Goal: Information Seeking & Learning: Learn about a topic

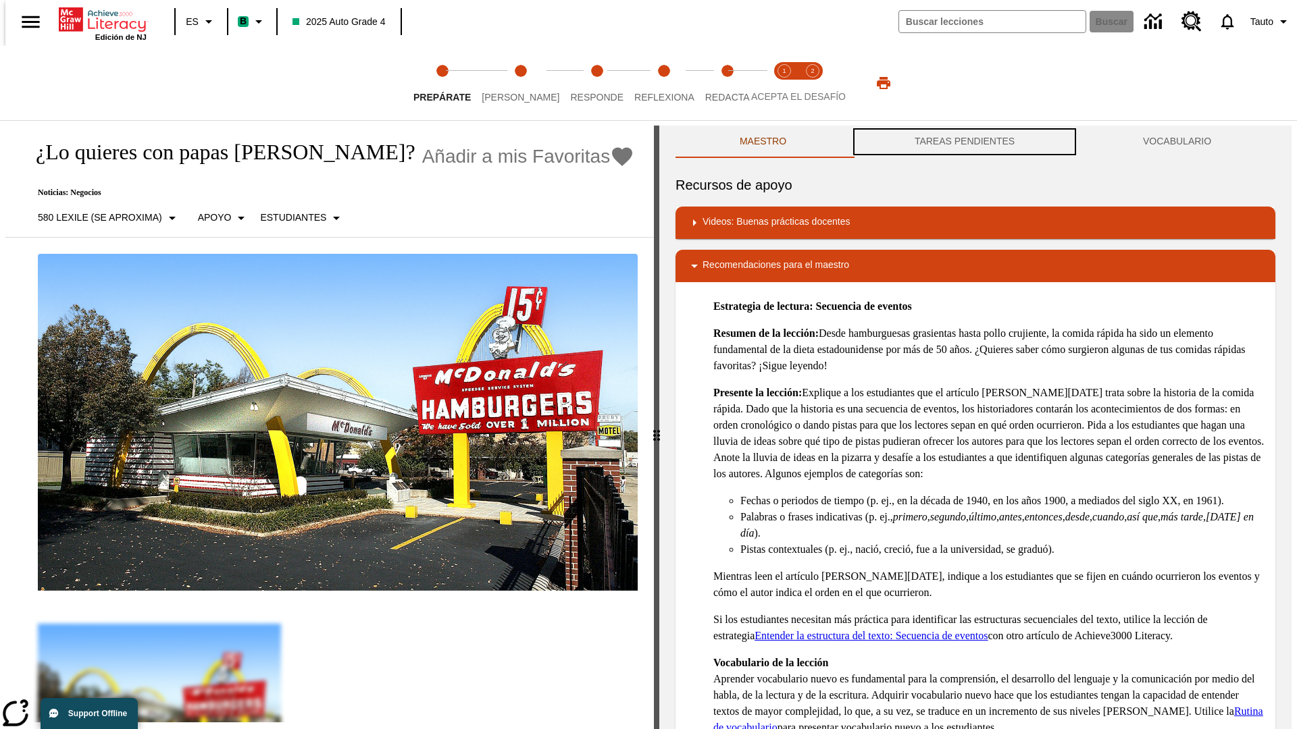
click at [964, 142] on button "TAREAS PENDIENTES" at bounding box center [964, 142] width 228 height 32
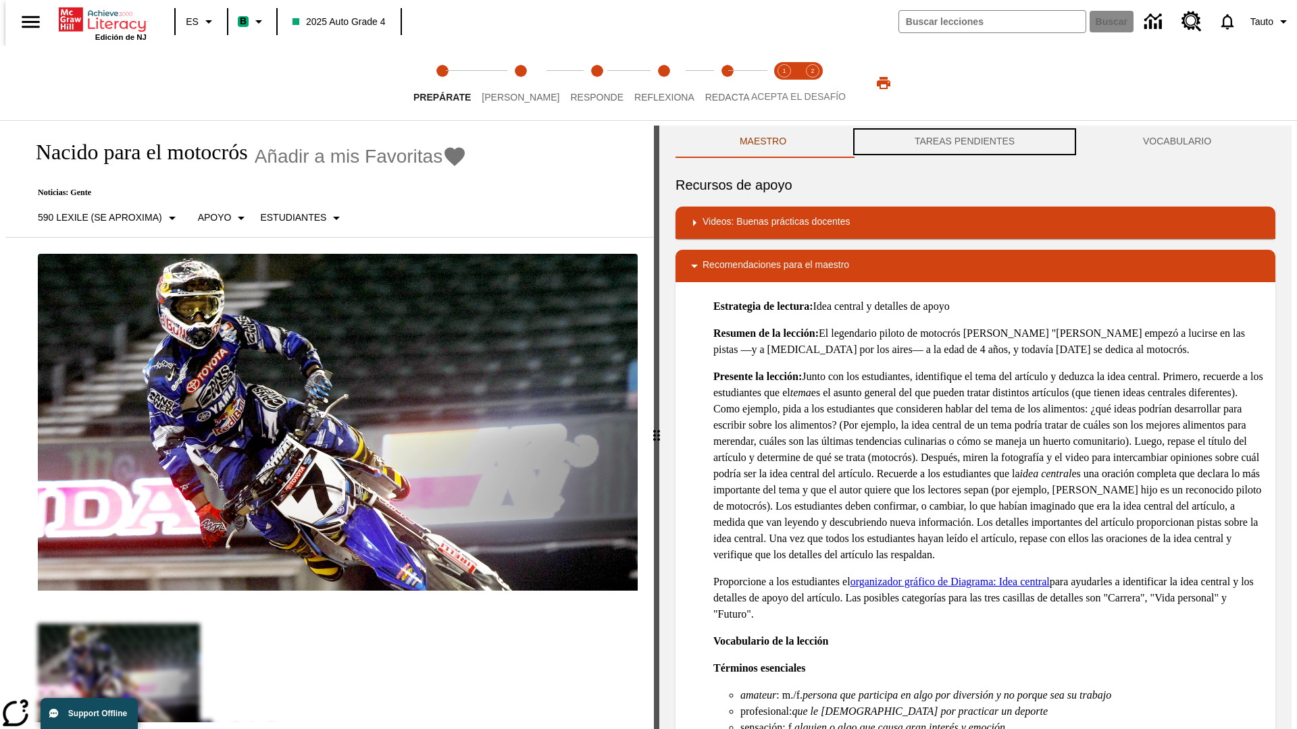
click at [964, 142] on button "TAREAS PENDIENTES" at bounding box center [964, 142] width 228 height 32
